Goal: Task Accomplishment & Management: Use online tool/utility

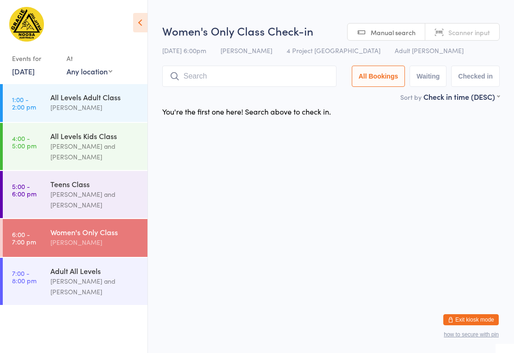
click at [282, 67] on input "search" at bounding box center [249, 76] width 174 height 21
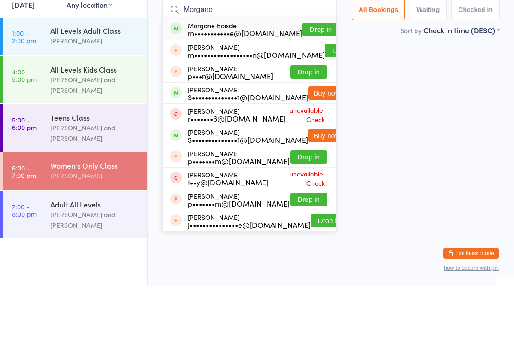
type input "Morgane"
click at [312, 89] on button "Drop in" at bounding box center [320, 95] width 37 height 13
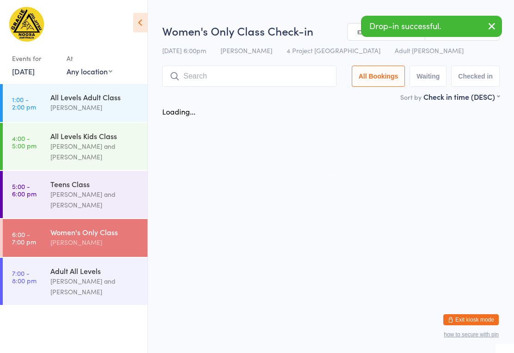
click at [247, 76] on input "search" at bounding box center [249, 76] width 174 height 21
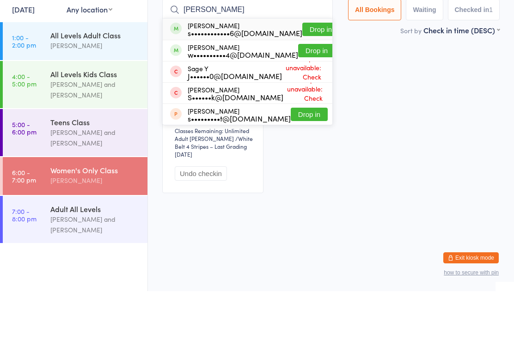
type input "[PERSON_NAME]"
click at [302, 106] on button "Drop in" at bounding box center [316, 112] width 37 height 13
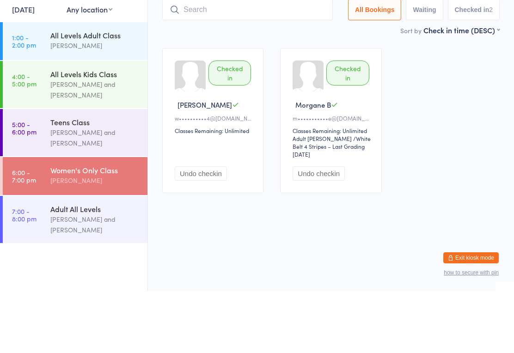
click at [257, 61] on input "search" at bounding box center [247, 71] width 171 height 21
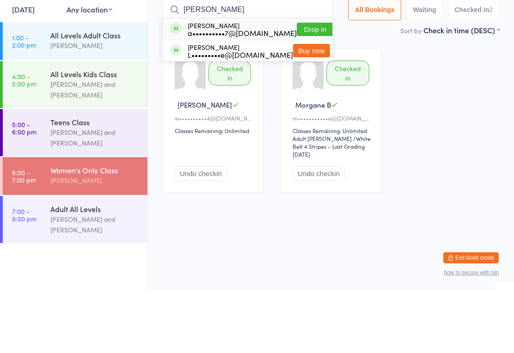
type input "[PERSON_NAME]"
click at [312, 85] on button "Drop in" at bounding box center [315, 91] width 37 height 13
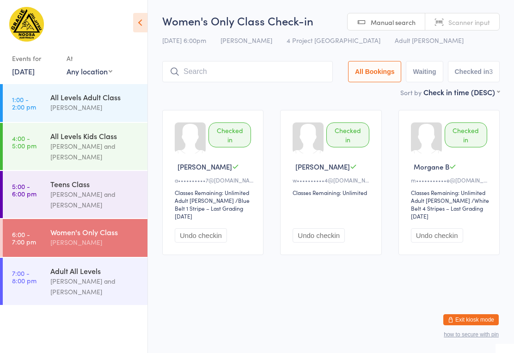
click at [234, 60] on div "Women's Only Class Check-in [DATE] 6:00pm [PERSON_NAME] 4 Project Ave Noosavill…" at bounding box center [331, 50] width 338 height 74
click at [308, 68] on input "search" at bounding box center [247, 71] width 171 height 21
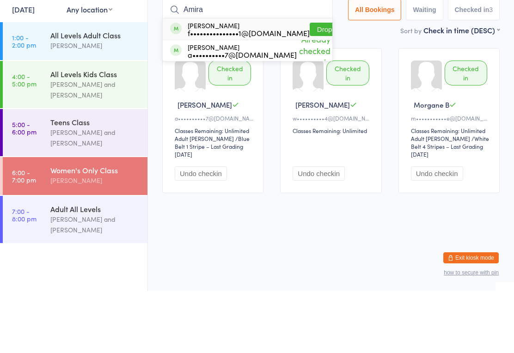
type input "Amira"
click at [310, 85] on button "Drop in" at bounding box center [328, 91] width 37 height 13
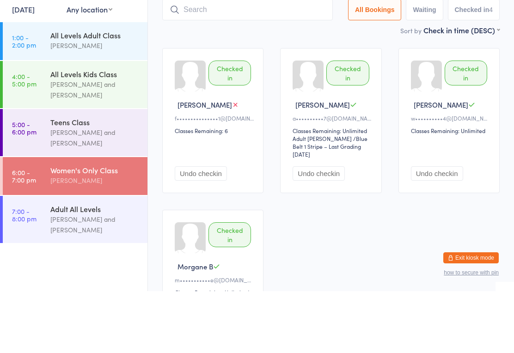
scroll to position [62, 0]
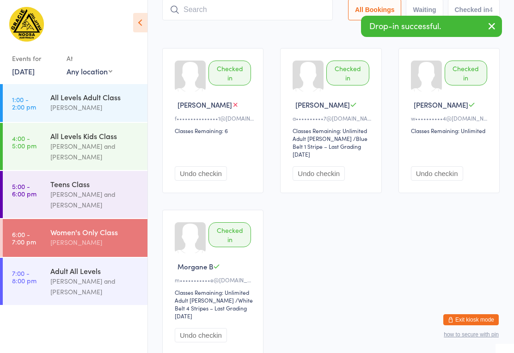
click at [378, 268] on div "Checked in Amira L f•••••••••••••••1@[DOMAIN_NAME] Classes Remaining: 6 Undo ch…" at bounding box center [331, 202] width 354 height 324
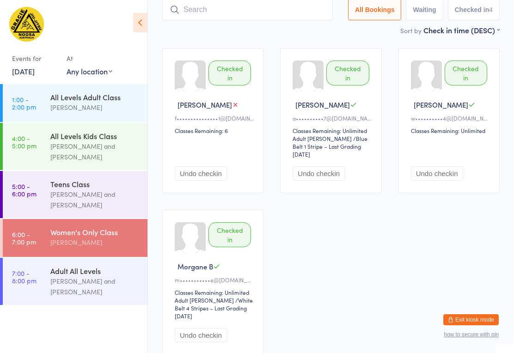
click at [269, 18] on input "search" at bounding box center [247, 9] width 171 height 21
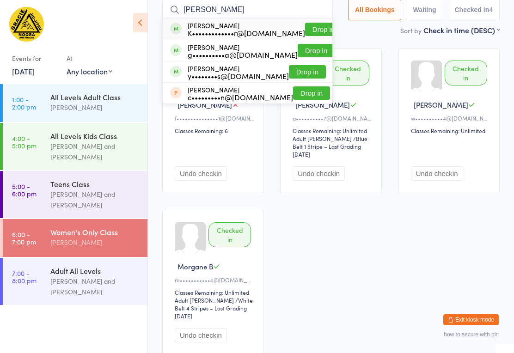
type input "[PERSON_NAME]"
click at [305, 28] on button "Drop in" at bounding box center [323, 29] width 37 height 13
